Goal: Task Accomplishment & Management: Use online tool/utility

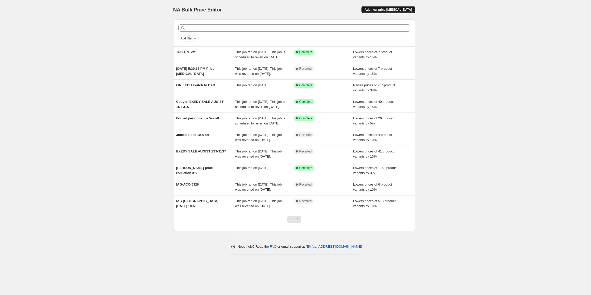
click at [383, 6] on button "Add new price [MEDICAL_DATA]" at bounding box center [389, 9] width 54 height 7
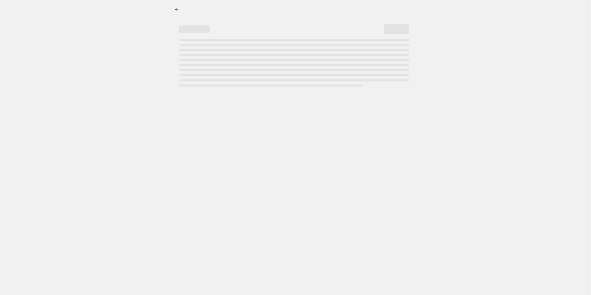
select select "percentage"
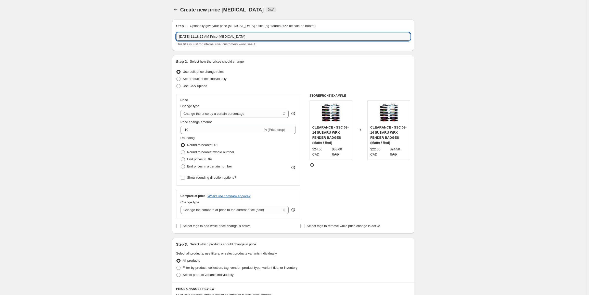
drag, startPoint x: 213, startPoint y: 37, endPoint x: 147, endPoint y: 34, distance: 66.1
click at [148, 34] on div "Create new price [MEDICAL_DATA]. This page is ready Create new price [MEDICAL_D…" at bounding box center [293, 258] width 586 height 517
type input "Aeromotive labour day sale"
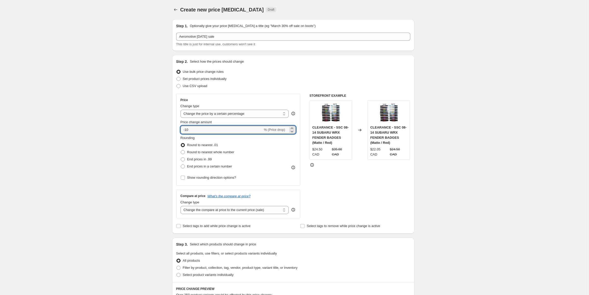
drag, startPoint x: 189, startPoint y: 130, endPoint x: 167, endPoint y: 130, distance: 21.9
click at [167, 130] on div "Create new price change job. This page is ready Create new price change job Dra…" at bounding box center [293, 258] width 254 height 517
type input "1"
type input "-10"
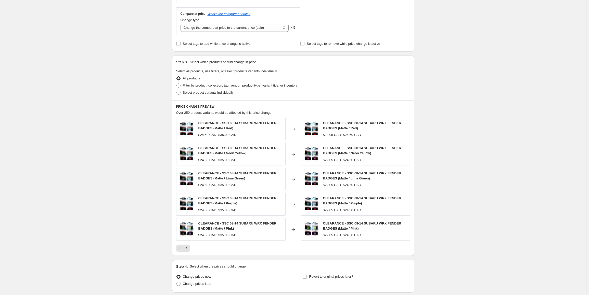
scroll to position [204, 0]
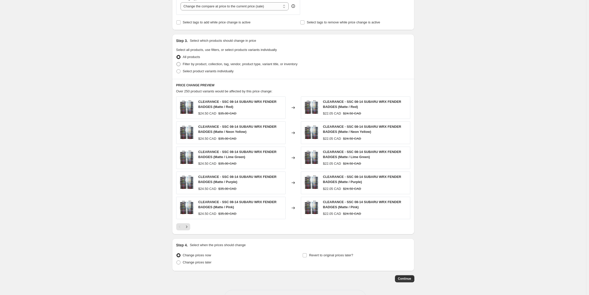
click at [204, 64] on span "Filter by product, collection, tag, vendor, product type, variant title, or inv…" at bounding box center [240, 64] width 115 height 4
click at [194, 66] on span "Filter by product, collection, tag, vendor, product type, variant title, or inv…" at bounding box center [240, 64] width 115 height 4
click at [177, 62] on input "Filter by product, collection, tag, vendor, product type, variant title, or inv…" at bounding box center [176, 62] width 0 height 0
radio input "true"
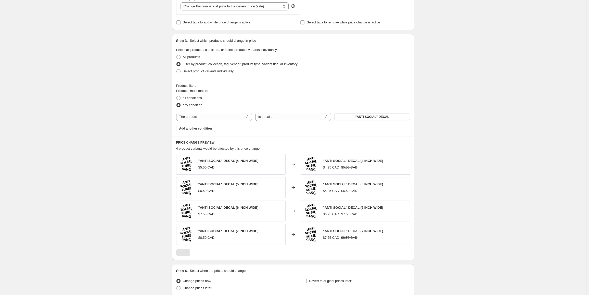
click at [217, 122] on div "Products must match: all conditions any condition The product The product's col…" at bounding box center [293, 110] width 234 height 44
click at [216, 118] on select "The product The product's collection The product's tag The product's vendor The…" at bounding box center [214, 117] width 76 height 8
select select "tag"
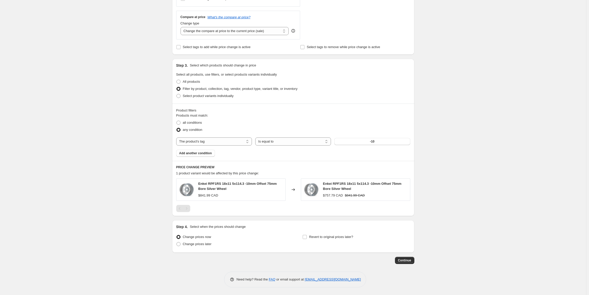
scroll to position [179, 0]
click at [373, 140] on span "-10" at bounding box center [372, 142] width 4 height 4
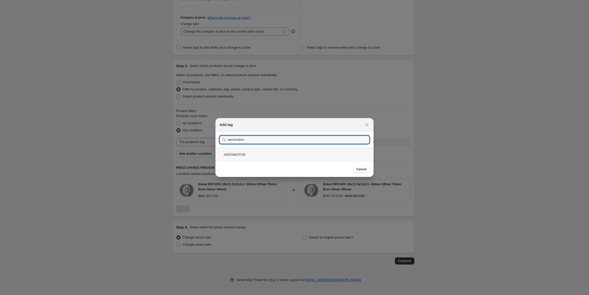
type input "aeromotive"
click at [251, 155] on div "AEROMOTIVE" at bounding box center [294, 155] width 158 height 14
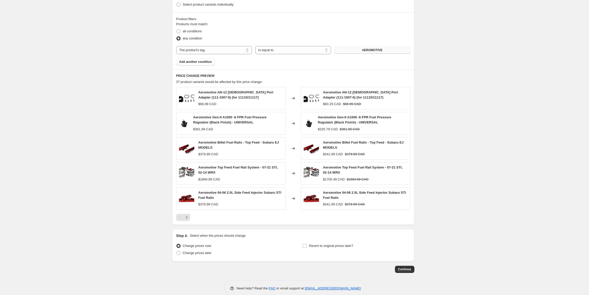
scroll to position [278, 0]
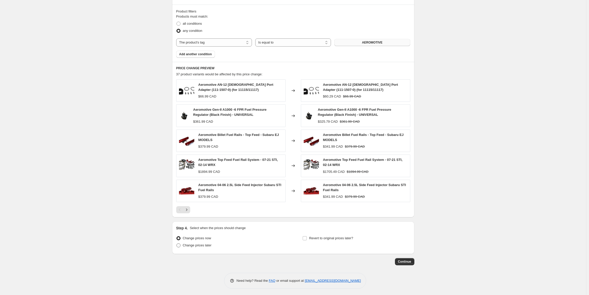
click at [195, 245] on span "Change prices later" at bounding box center [197, 246] width 29 height 4
click at [177, 244] on input "Change prices later" at bounding box center [176, 244] width 0 height 0
radio input "true"
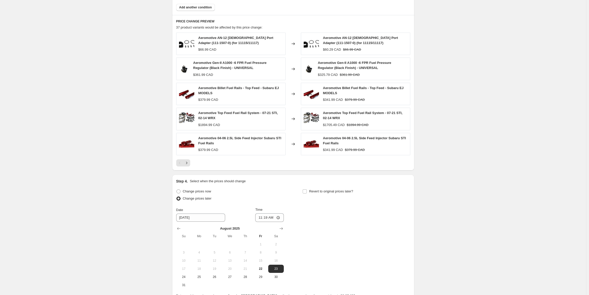
scroll to position [374, 0]
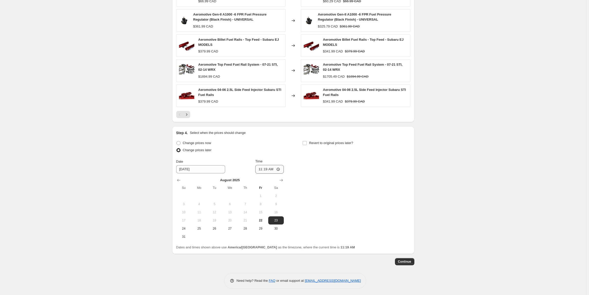
click at [281, 178] on icon "Show next month, September 2025" at bounding box center [280, 180] width 5 height 5
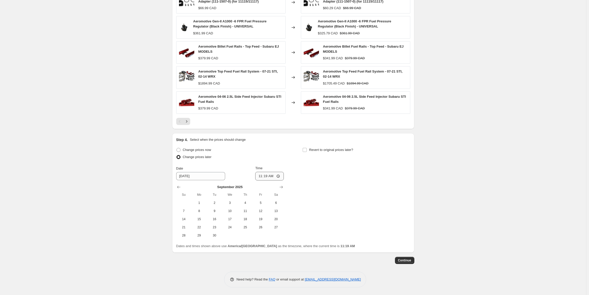
scroll to position [365, 0]
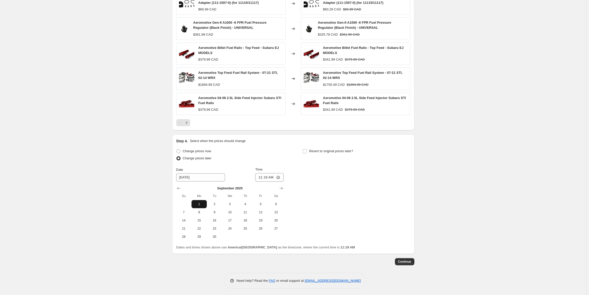
click at [200, 202] on span "1" at bounding box center [198, 204] width 11 height 4
click at [260, 177] on input "11:19" at bounding box center [269, 177] width 29 height 9
click at [181, 186] on icon "Show previous month, August 2025" at bounding box center [178, 188] width 5 height 5
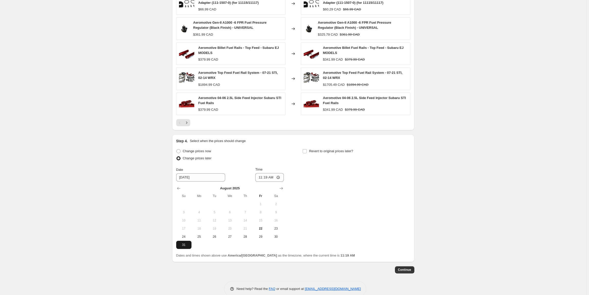
click at [183, 245] on span "31" at bounding box center [183, 245] width 11 height 4
type input "8/31/2025"
click at [262, 176] on input "11:19" at bounding box center [269, 177] width 29 height 9
type input "23:55"
click at [321, 190] on div "Change prices now Change prices later Date 8/31/2025 Time 23:55 August 2025 Su …" at bounding box center [293, 198] width 234 height 101
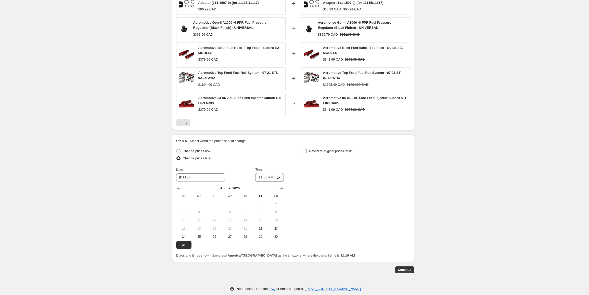
click at [305, 148] on label "Revert to original prices later?" at bounding box center [327, 151] width 51 height 7
click at [305, 149] on input "Revert to original prices later?" at bounding box center [304, 151] width 4 height 4
checkbox input "true"
click at [407, 189] on icon "Show next month, September 2025" at bounding box center [407, 188] width 5 height 5
click at [390, 206] on button "5" at bounding box center [386, 204] width 15 height 8
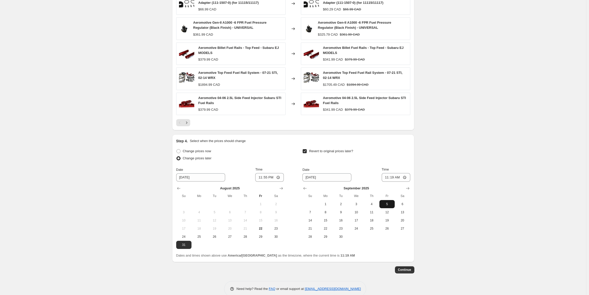
type input "9/5/2025"
click at [387, 179] on input "11:19" at bounding box center [395, 177] width 29 height 9
type input "23:59"
click at [408, 270] on span "Continue" at bounding box center [404, 270] width 13 height 4
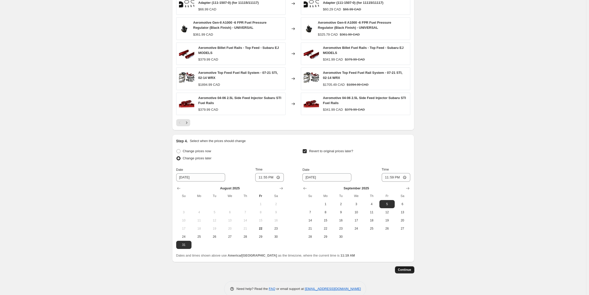
scroll to position [0, 0]
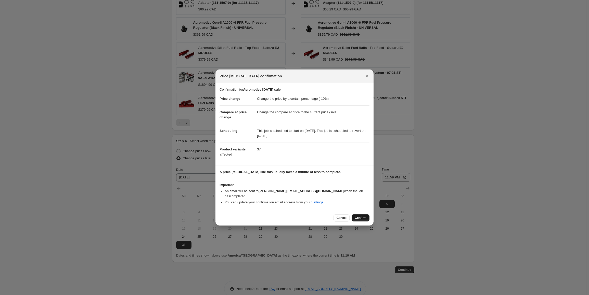
click at [357, 216] on span "Confirm" at bounding box center [360, 218] width 12 height 4
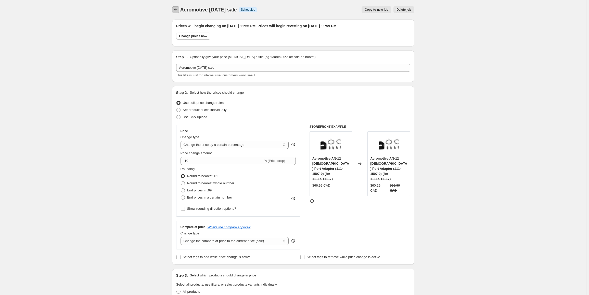
click at [176, 9] on icon "Price change jobs" at bounding box center [175, 9] width 5 height 5
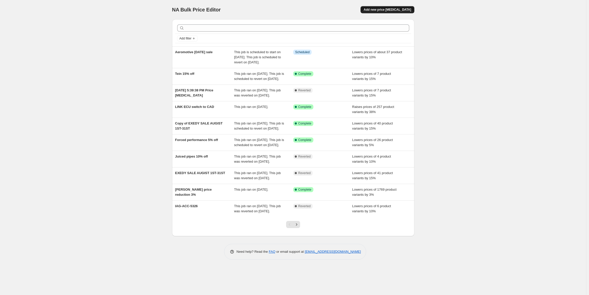
click at [403, 10] on span "Add new price change job" at bounding box center [386, 10] width 47 height 4
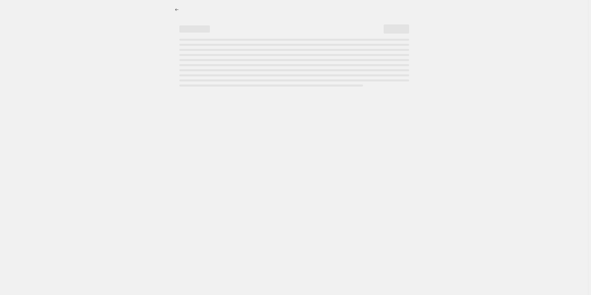
select select "percentage"
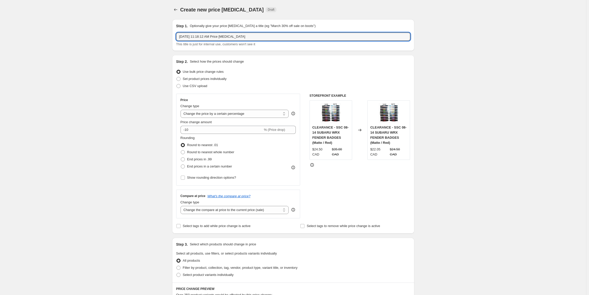
drag, startPoint x: 239, startPoint y: 37, endPoint x: 111, endPoint y: 32, distance: 128.2
click at [113, 33] on div "Create new price change job. This page is ready Create new price change job Dra…" at bounding box center [293, 258] width 586 height 517
type input "Perrin labour day sale"
click at [198, 129] on input "-10" at bounding box center [221, 130] width 82 height 8
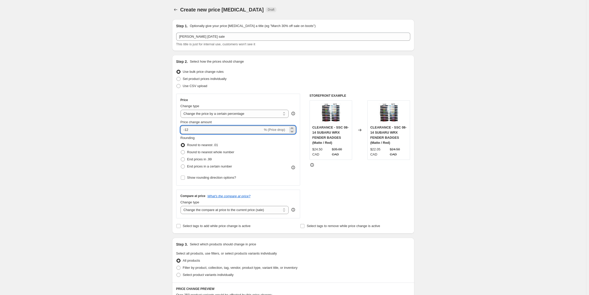
type input "-1"
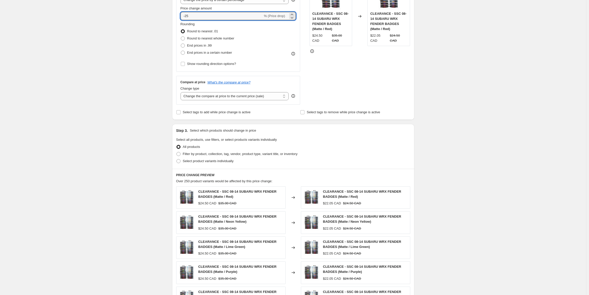
scroll to position [153, 0]
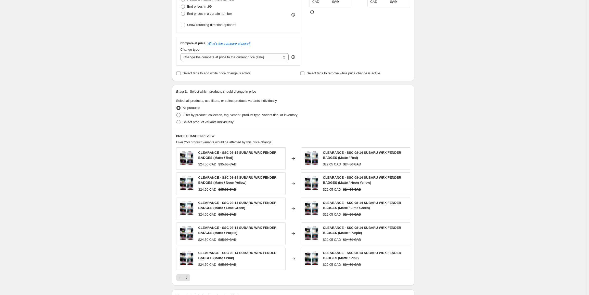
type input "-25"
click at [209, 116] on span "Filter by product, collection, tag, vendor, product type, variant title, or inv…" at bounding box center [240, 115] width 115 height 4
click at [177, 113] on input "Filter by product, collection, tag, vendor, product type, variant title, or inv…" at bounding box center [176, 113] width 0 height 0
radio input "true"
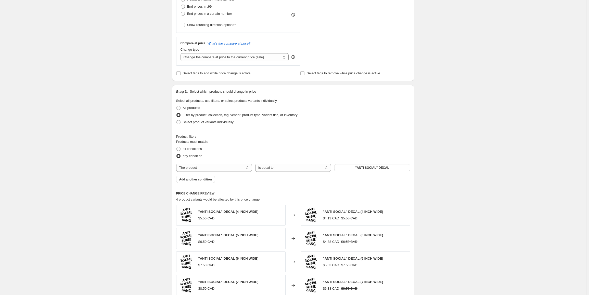
click at [207, 163] on div "Products must match: all conditions any condition The product The product's col…" at bounding box center [293, 161] width 234 height 44
click at [201, 168] on select "The product The product's collection The product's tag The product's vendor The…" at bounding box center [214, 168] width 76 height 8
select select "tag"
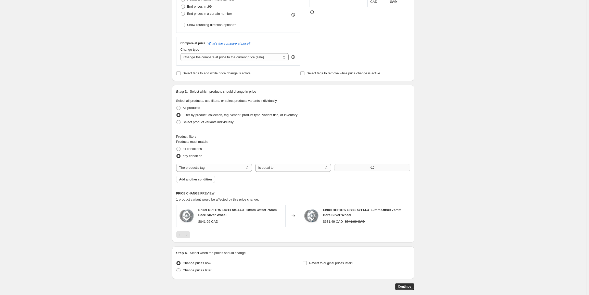
click at [357, 166] on button "-10" at bounding box center [372, 167] width 76 height 7
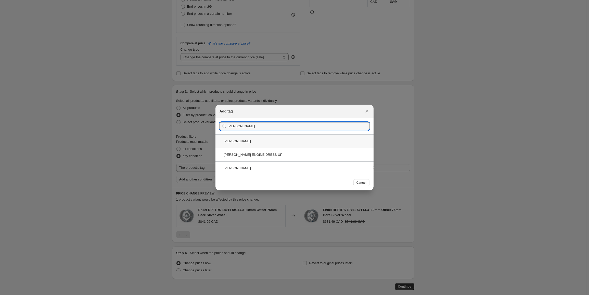
type input "perrin"
click at [264, 144] on div "PERRIN" at bounding box center [294, 142] width 158 height 14
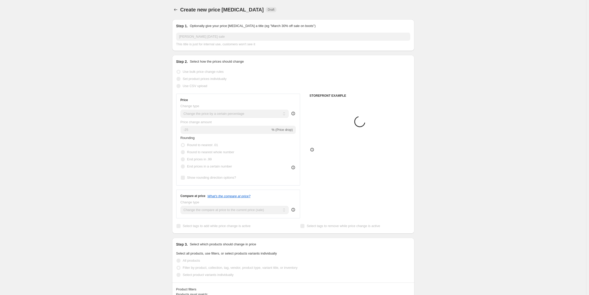
scroll to position [153, 0]
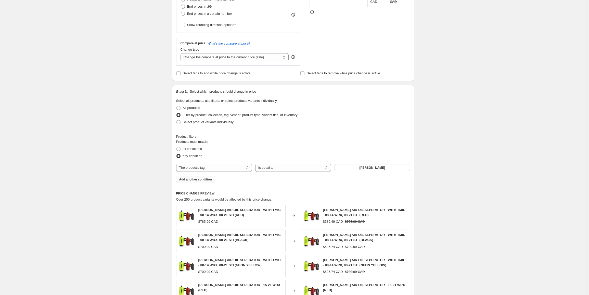
click at [202, 181] on span "Add another condition" at bounding box center [195, 180] width 33 height 4
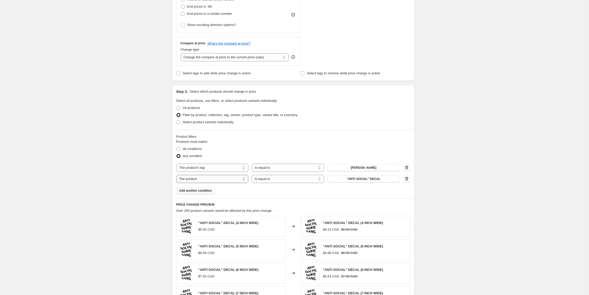
click at [209, 179] on select "The product The product's collection The product's tag The product's vendor The…" at bounding box center [212, 179] width 72 height 8
select select "tag"
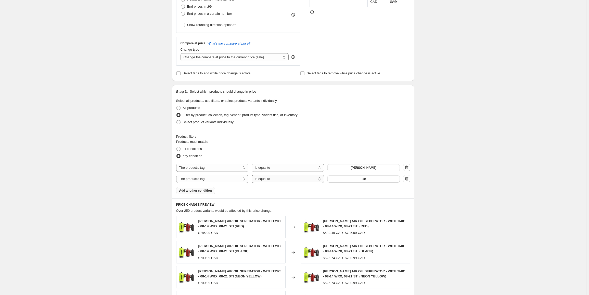
click at [266, 181] on select "Is equal to Is not equal to" at bounding box center [287, 179] width 72 height 8
select select "not_equal"
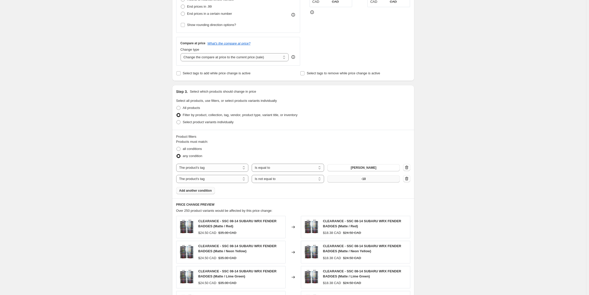
click at [361, 181] on button "-10" at bounding box center [363, 179] width 72 height 7
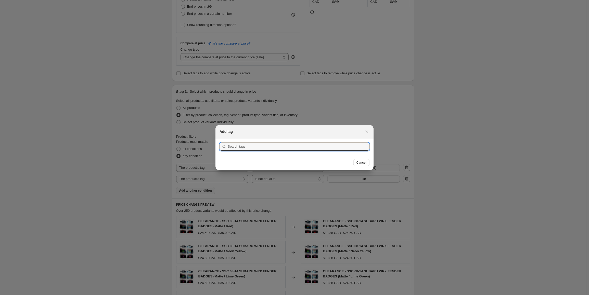
scroll to position [0, 0]
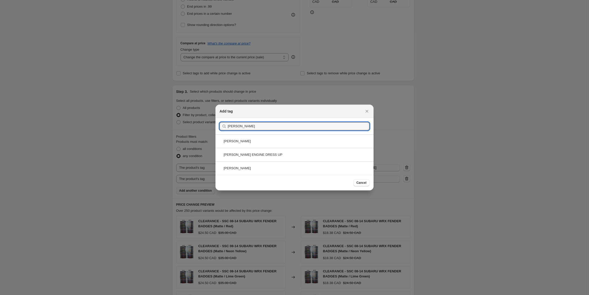
type input "perrin"
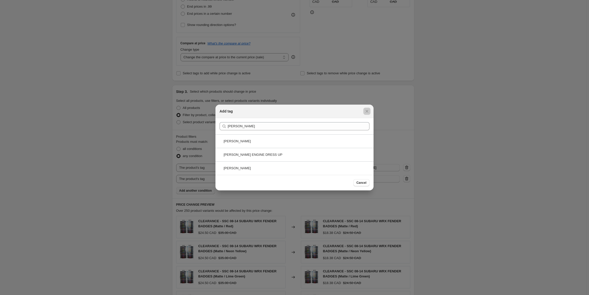
click at [113, 133] on div at bounding box center [294, 147] width 589 height 295
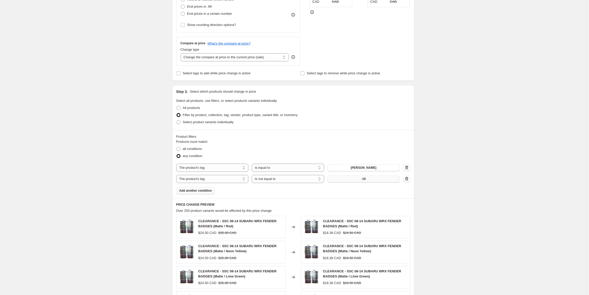
click at [376, 179] on button "-10" at bounding box center [363, 179] width 72 height 7
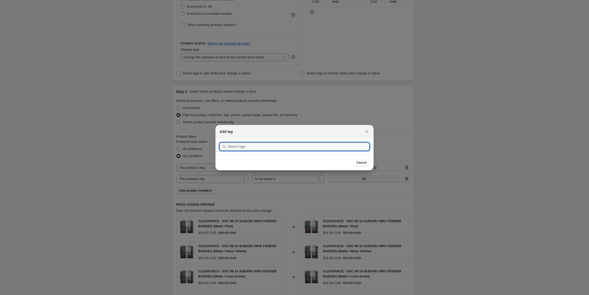
scroll to position [0, 0]
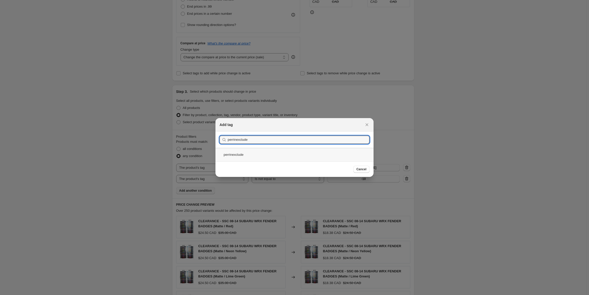
type input "perrinexclude"
click at [257, 151] on div "perrinexclude" at bounding box center [294, 155] width 158 height 14
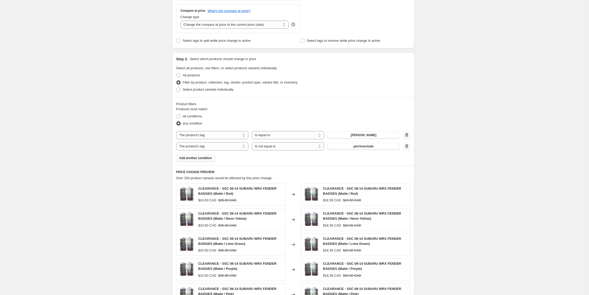
scroll to position [86, 0]
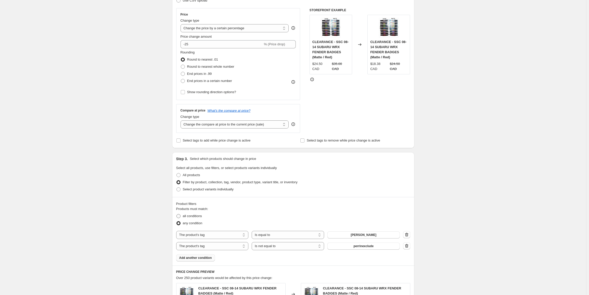
click at [197, 216] on span "all conditions" at bounding box center [192, 216] width 19 height 4
click at [177, 215] on input "all conditions" at bounding box center [176, 214] width 0 height 0
radio input "true"
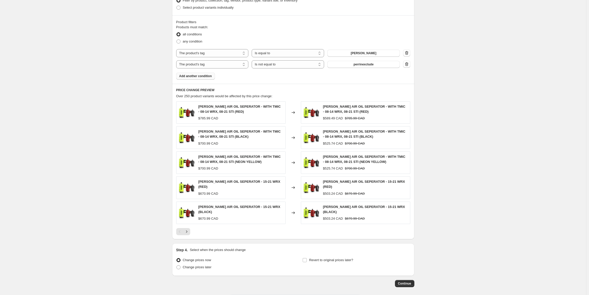
scroll to position [286, 0]
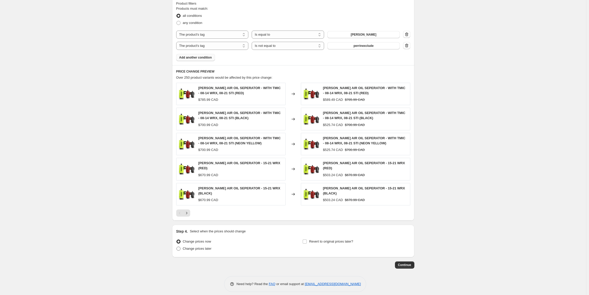
click at [201, 247] on span "Change prices later" at bounding box center [197, 249] width 29 height 4
click at [177, 247] on input "Change prices later" at bounding box center [176, 247] width 0 height 0
radio input "true"
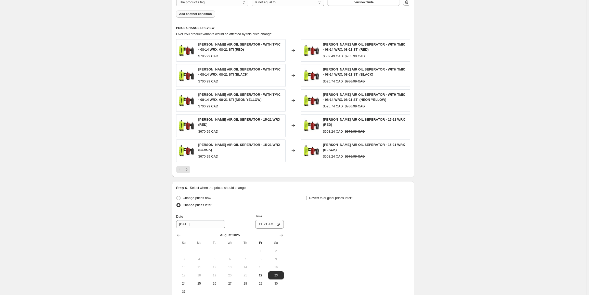
scroll to position [381, 0]
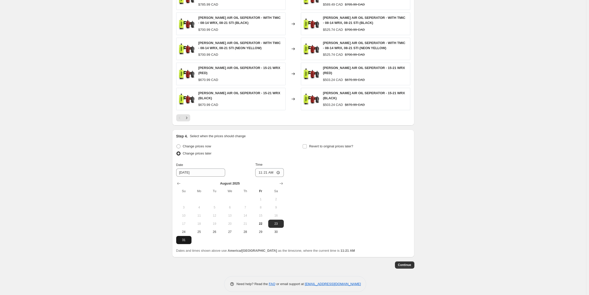
click at [183, 238] on span "31" at bounding box center [183, 240] width 11 height 4
type input "8/31/2025"
click at [263, 169] on input "11:21" at bounding box center [269, 172] width 29 height 9
type input "23:50"
click at [347, 181] on div "Change prices now Change prices later Date 8/31/2025 Time 23:50 August 2025 Su …" at bounding box center [293, 193] width 234 height 101
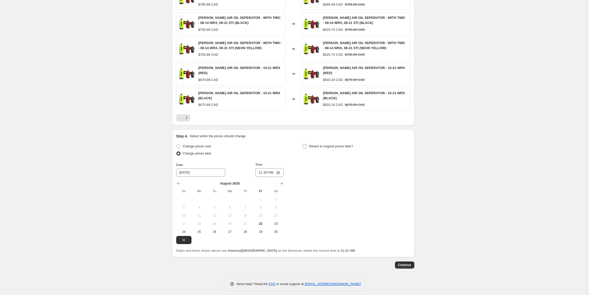
click at [305, 144] on input "Revert to original prices later?" at bounding box center [304, 146] width 4 height 4
checkbox input "true"
click at [405, 180] on button "Show next month, September 2025" at bounding box center [407, 183] width 7 height 7
click at [344, 230] on span "30" at bounding box center [340, 232] width 11 height 4
type input "9/30/2025"
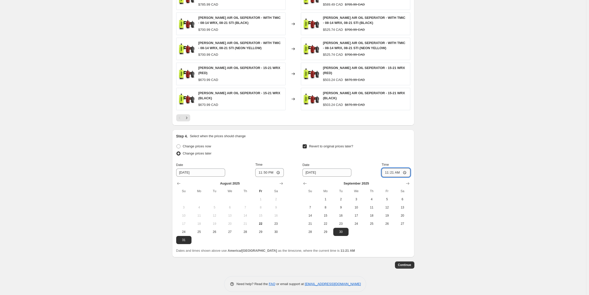
click at [386, 169] on input "11:21" at bounding box center [395, 172] width 29 height 9
type input "23:59"
click at [411, 263] on span "Continue" at bounding box center [404, 265] width 13 height 4
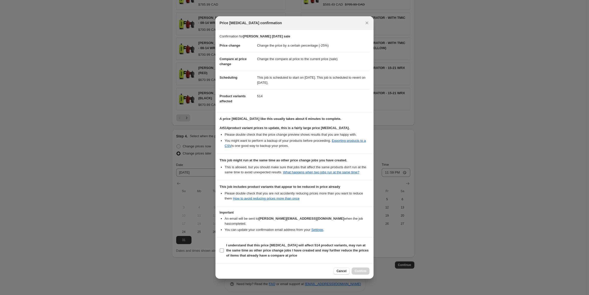
click at [221, 248] on span ":r55:" at bounding box center [221, 250] width 5 height 5
click at [221, 249] on input "I understand that this price change job will affect 514 product variants, may r…" at bounding box center [222, 251] width 4 height 4
checkbox input "true"
click at [361, 269] on span "Confirm" at bounding box center [360, 271] width 12 height 4
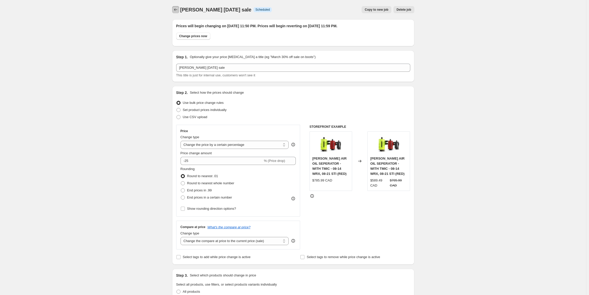
click at [176, 12] on icon "Price change jobs" at bounding box center [175, 9] width 5 height 5
